Goal: Check status

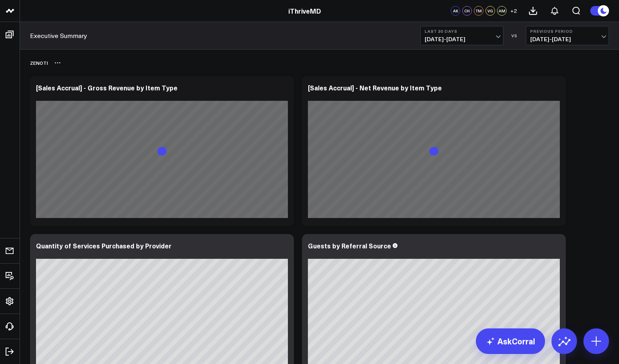
click at [266, 66] on div "Zenoti" at bounding box center [319, 63] width 579 height 18
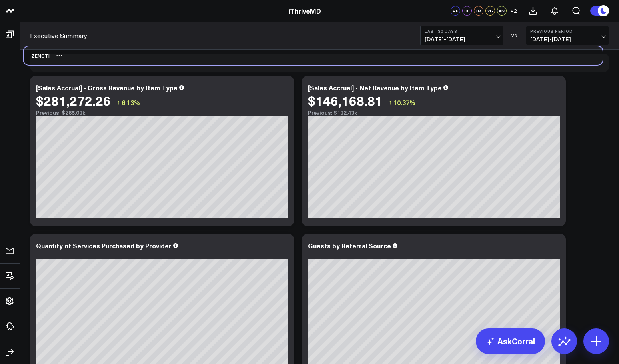
click at [259, 59] on div "Zenoti" at bounding box center [313, 55] width 579 height 18
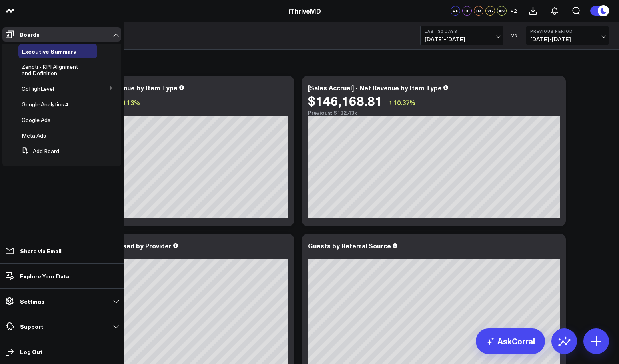
click at [107, 86] on button at bounding box center [110, 88] width 21 height 12
click at [68, 103] on span "GHL Subscriptions" at bounding box center [49, 103] width 47 height 8
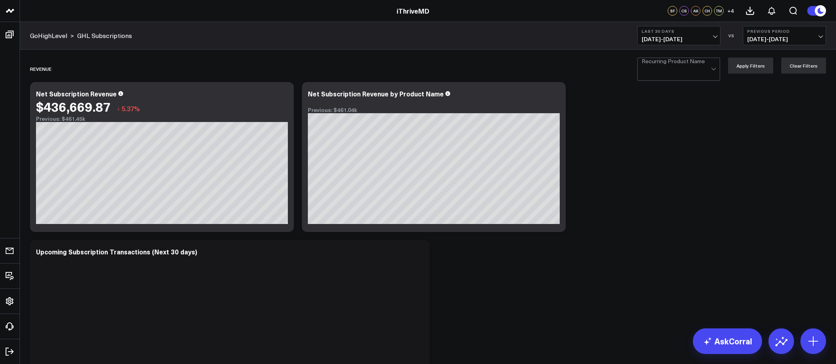
click at [618, 40] on span "[DATE] - [DATE]" at bounding box center [678, 39] width 74 height 6
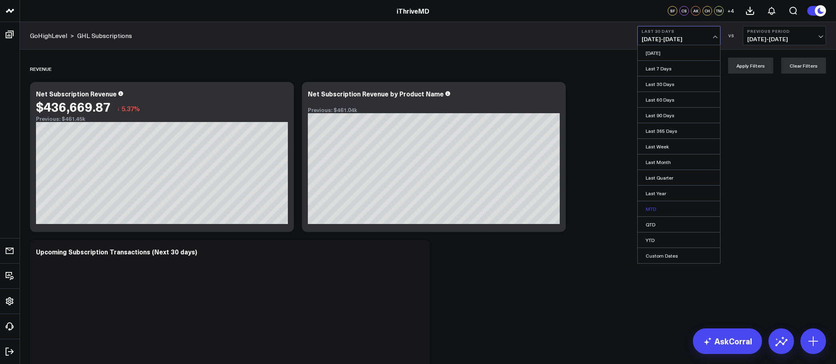
click at [618, 206] on link "MTD" at bounding box center [678, 208] width 82 height 15
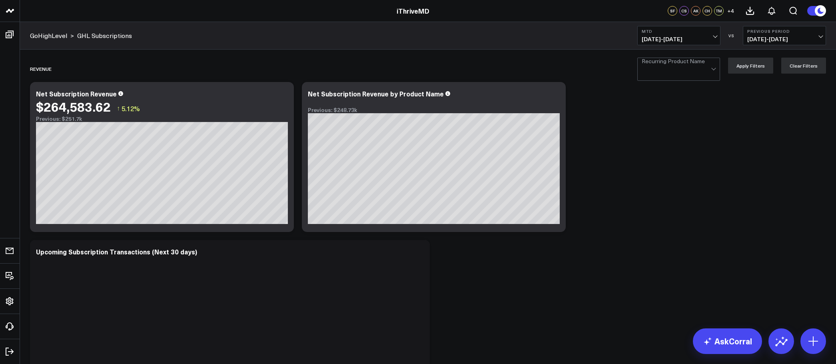
click at [618, 34] on button "Previous Period [DATE] - [DATE]" at bounding box center [784, 35] width 83 height 19
click at [618, 73] on link "MoM" at bounding box center [784, 68] width 82 height 15
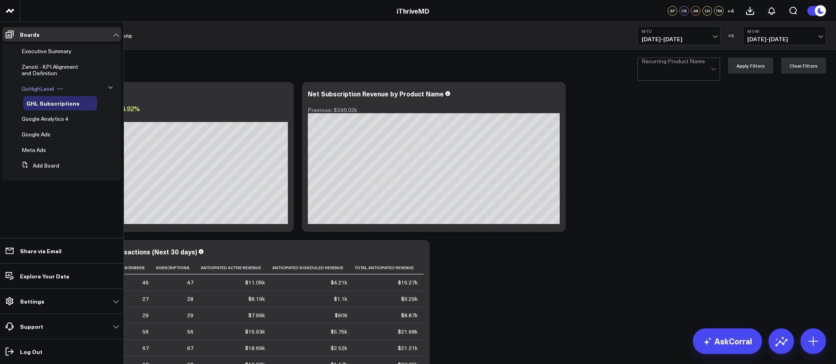
click at [36, 88] on span "GoHighLevel" at bounding box center [38, 89] width 32 height 8
